Goal: Task Accomplishment & Management: Complete application form

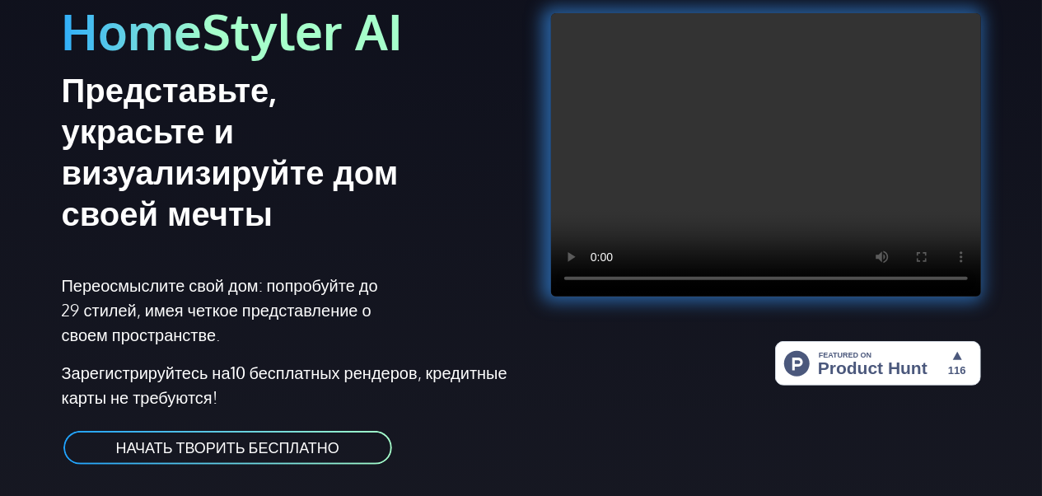
scroll to position [165, 0]
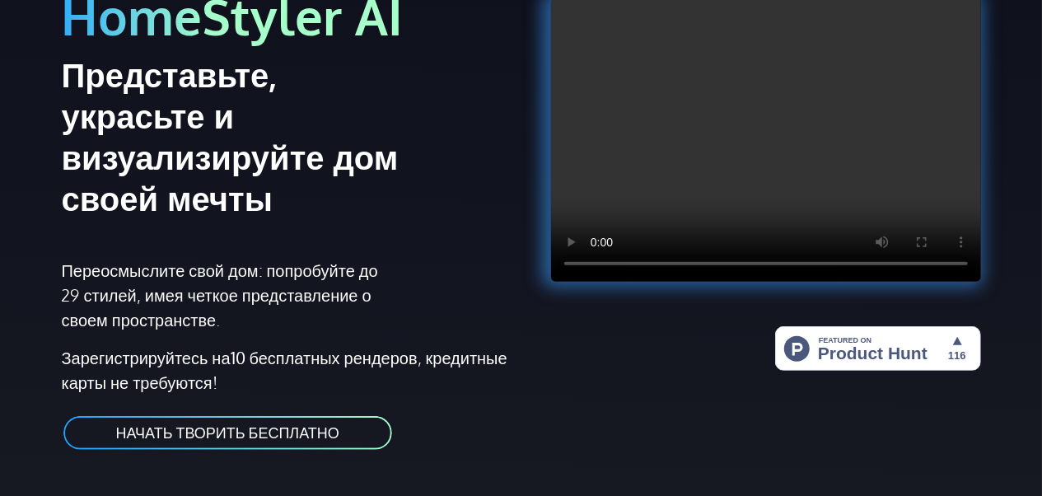
click at [148, 435] on link "НАЧАТЬ ТВОРИТЬ БЕСПЛАТНО" at bounding box center [228, 432] width 332 height 37
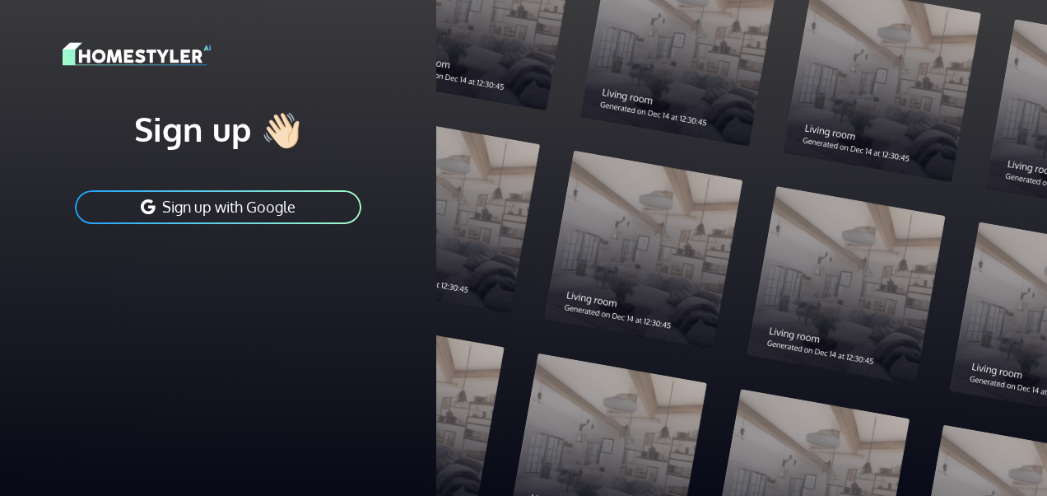
click at [269, 201] on button "Sign up with Google" at bounding box center [218, 207] width 290 height 37
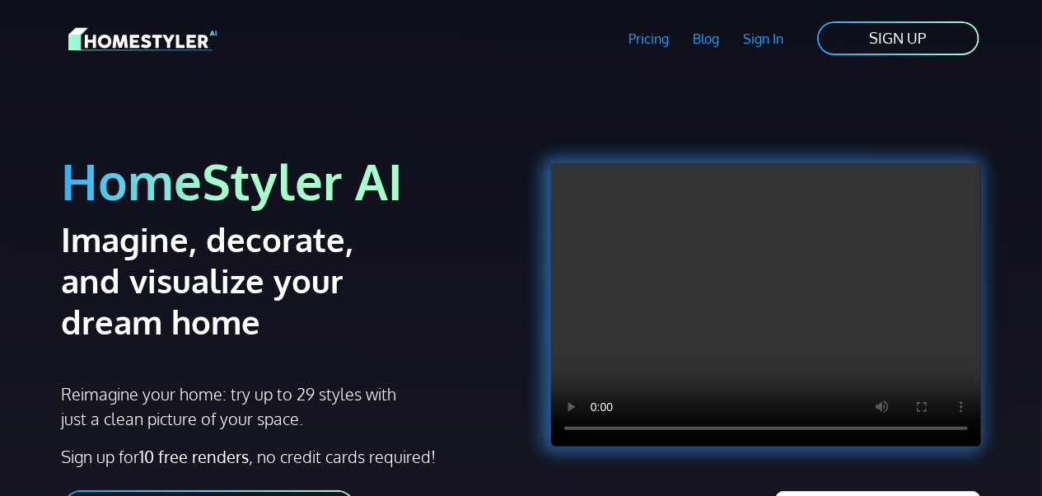
click at [929, 33] on link "SIGN UP" at bounding box center [898, 38] width 166 height 37
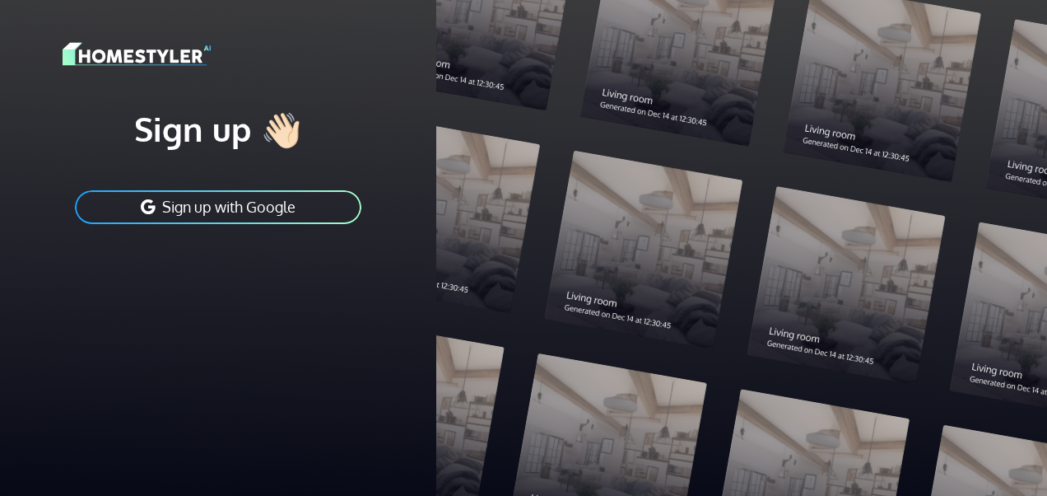
click at [272, 208] on button "Sign up with Google" at bounding box center [218, 207] width 290 height 37
